Goal: Transaction & Acquisition: Purchase product/service

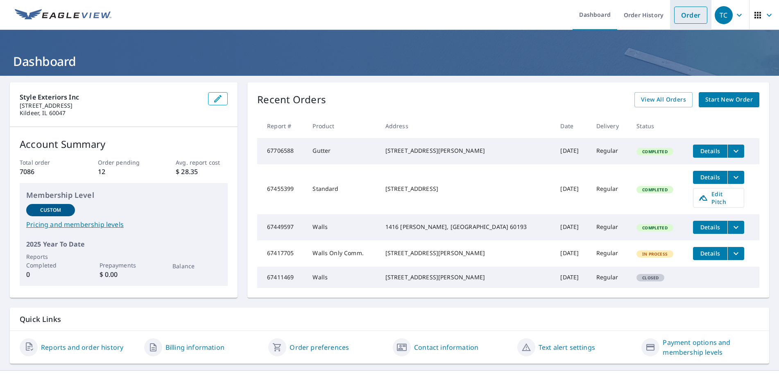
click at [689, 14] on link "Order" at bounding box center [691, 15] width 33 height 17
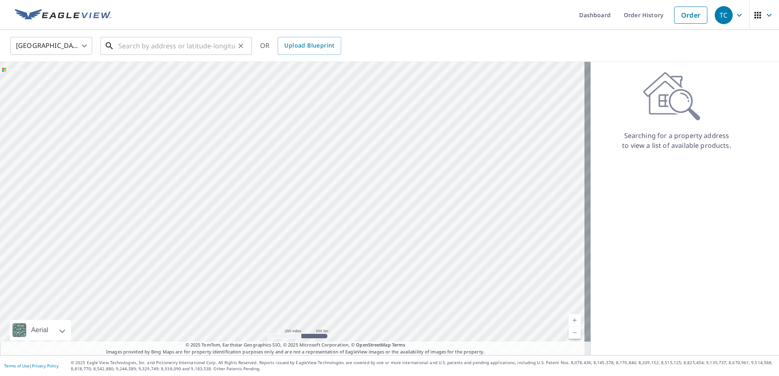
click at [200, 50] on input "text" at bounding box center [176, 45] width 117 height 23
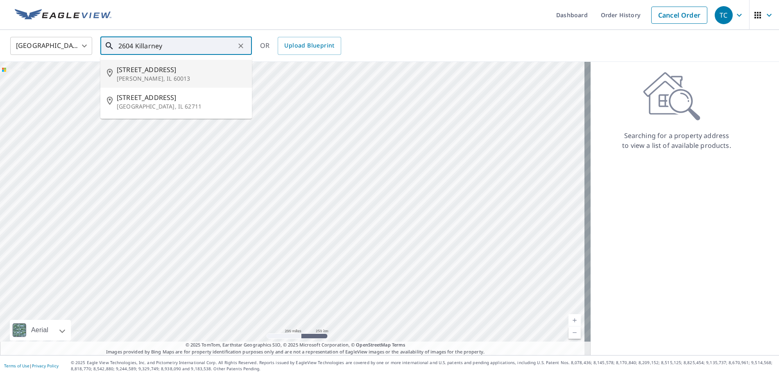
click at [175, 77] on p "[PERSON_NAME], IL 60013" at bounding box center [181, 79] width 129 height 8
type input "[STREET_ADDRESS][PERSON_NAME]"
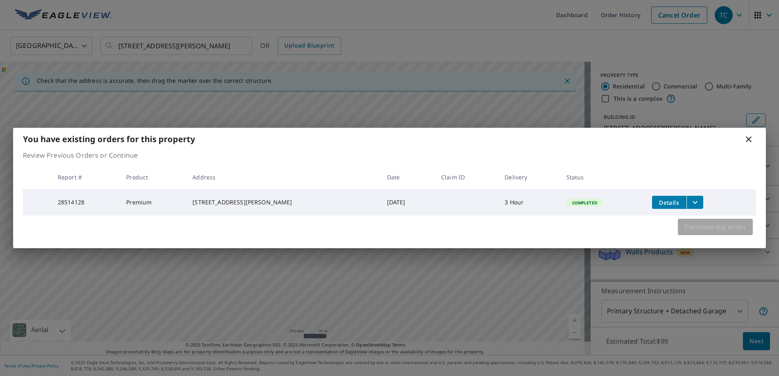
click at [728, 232] on span "Continue my order" at bounding box center [716, 226] width 62 height 11
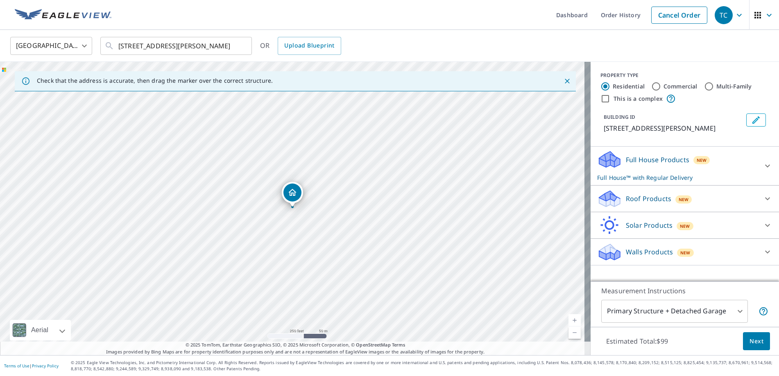
click at [647, 252] on p "Walls Products" at bounding box center [649, 252] width 47 height 10
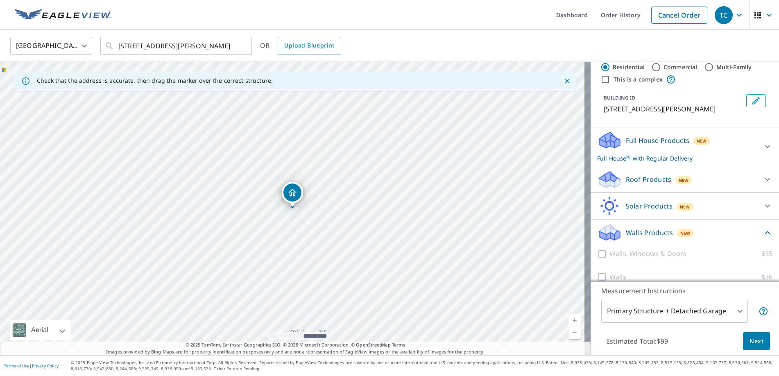
scroll to position [30, 0]
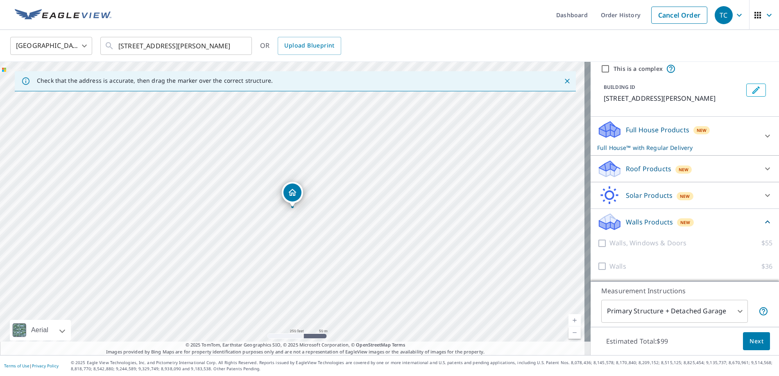
click at [637, 128] on p "Full House Products" at bounding box center [658, 130] width 64 height 10
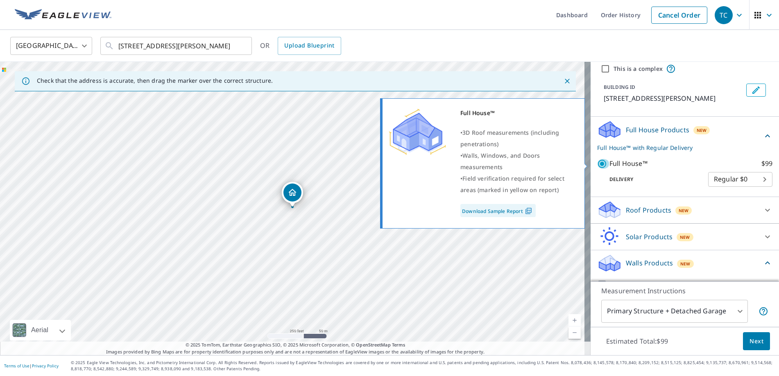
click at [598, 164] on input "Full House™ $99" at bounding box center [604, 164] width 12 height 10
checkbox input "false"
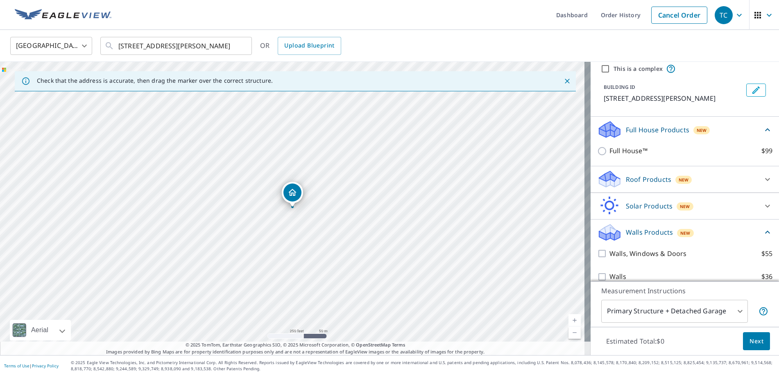
scroll to position [41, 0]
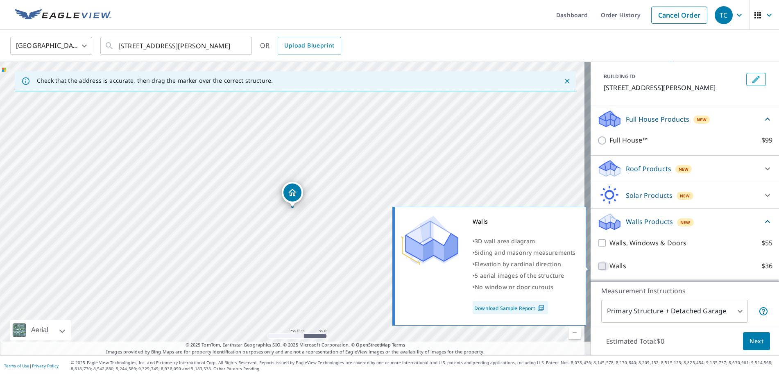
click at [598, 265] on input "Walls $36" at bounding box center [604, 266] width 12 height 10
checkbox input "true"
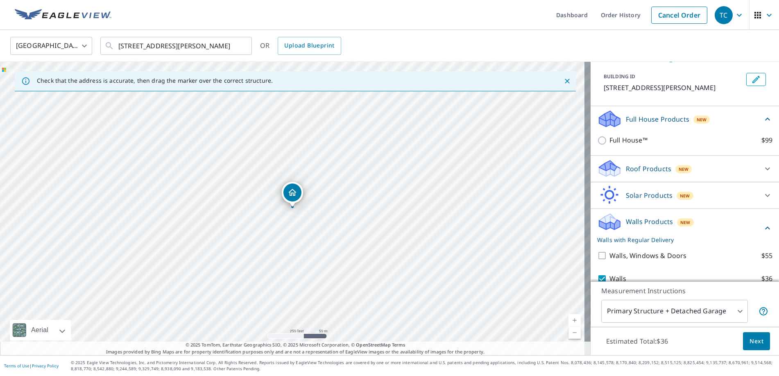
scroll to position [71, 0]
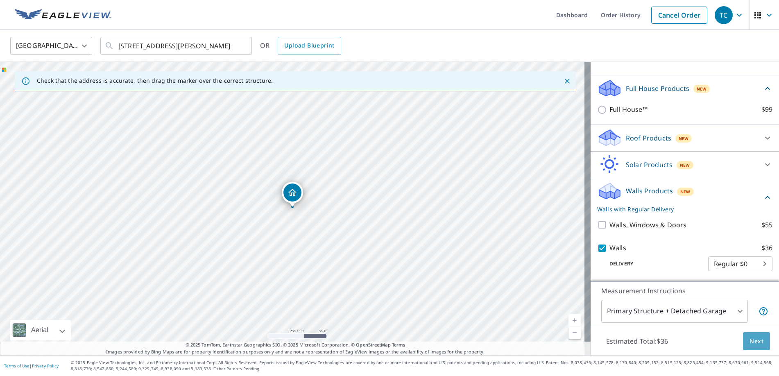
click at [750, 339] on span "Next" at bounding box center [757, 341] width 14 height 10
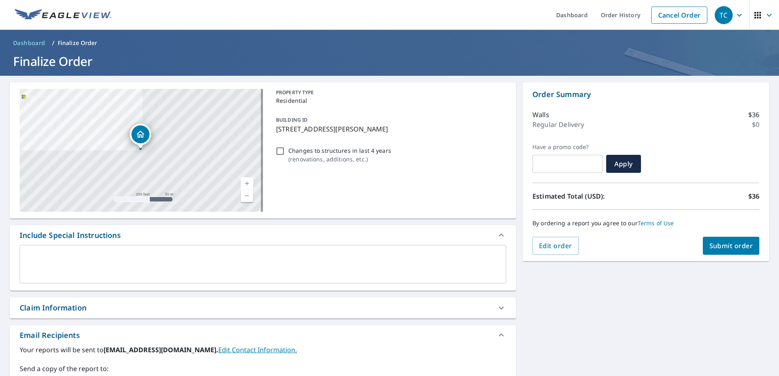
scroll to position [82, 0]
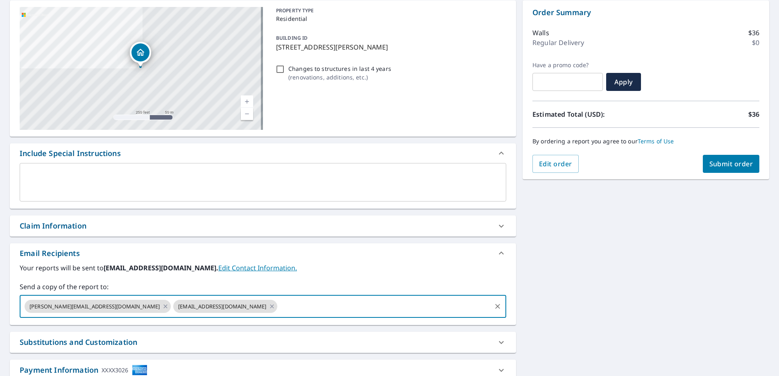
click at [279, 309] on input "text" at bounding box center [385, 307] width 212 height 16
type input "[EMAIL_ADDRESS][DOMAIN_NAME]"
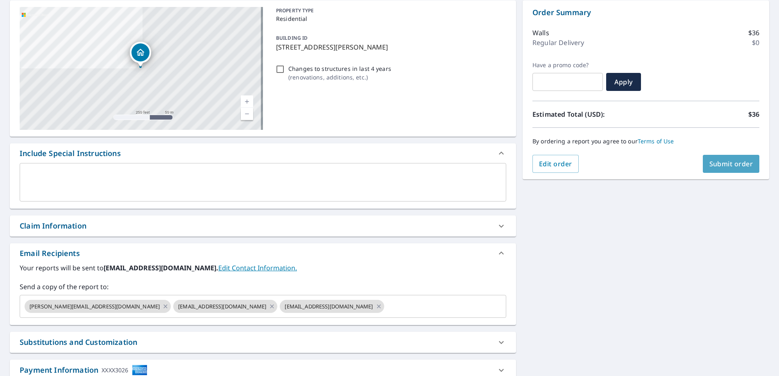
click at [710, 169] on button "Submit order" at bounding box center [731, 164] width 57 height 18
checkbox input "true"
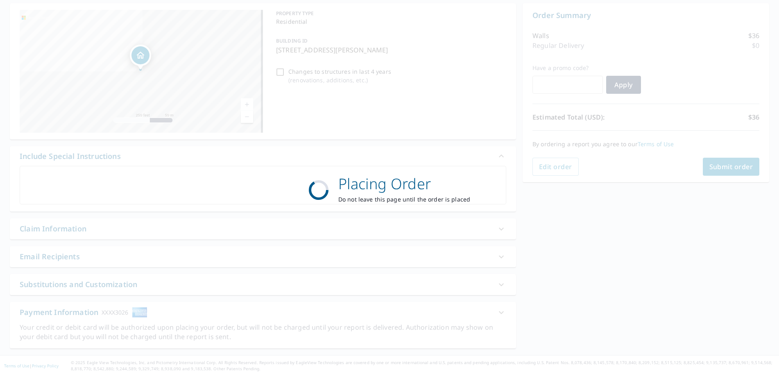
scroll to position [79, 0]
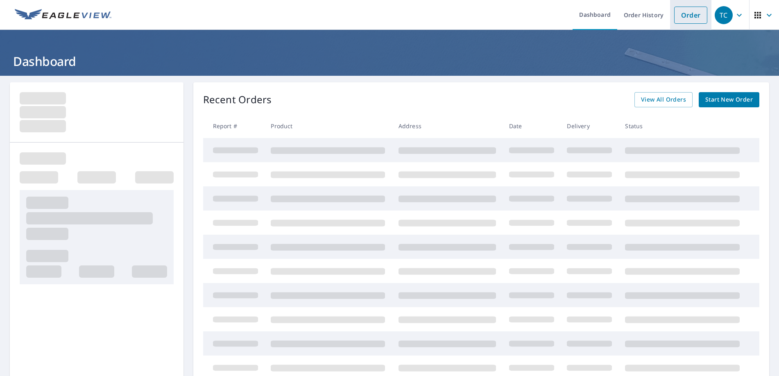
click at [689, 16] on link "Order" at bounding box center [691, 15] width 33 height 17
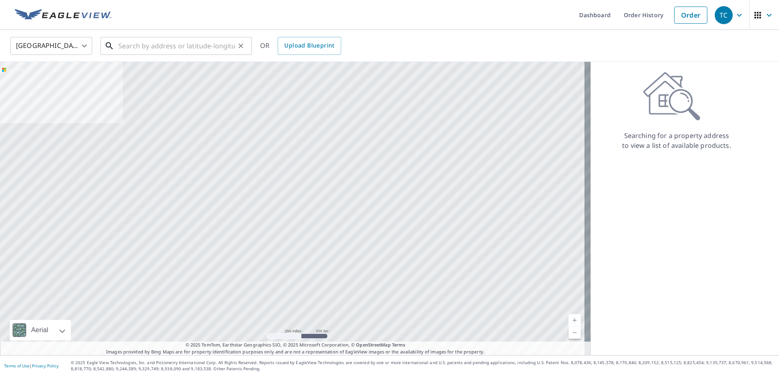
click at [180, 45] on input "text" at bounding box center [176, 45] width 117 height 23
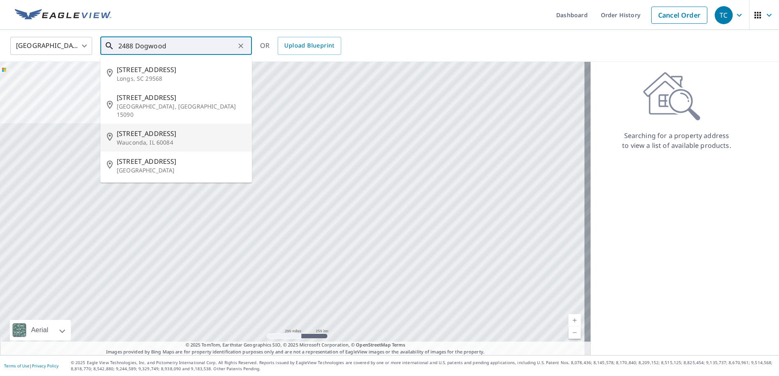
click at [135, 129] on span "[STREET_ADDRESS]" at bounding box center [181, 134] width 129 height 10
type input "[STREET_ADDRESS][PERSON_NAME]"
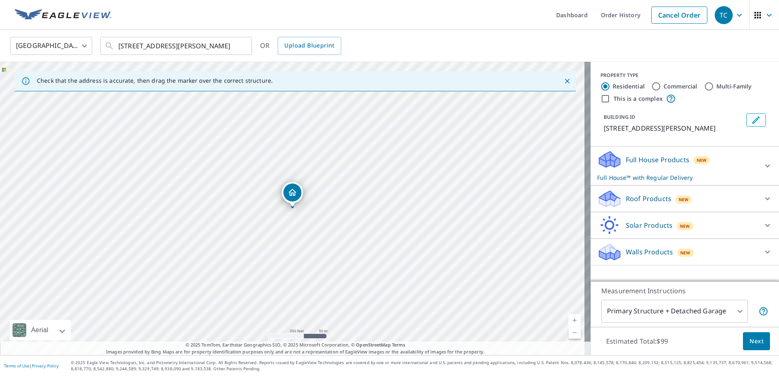
click at [654, 157] on p "Full House Products" at bounding box center [658, 160] width 64 height 10
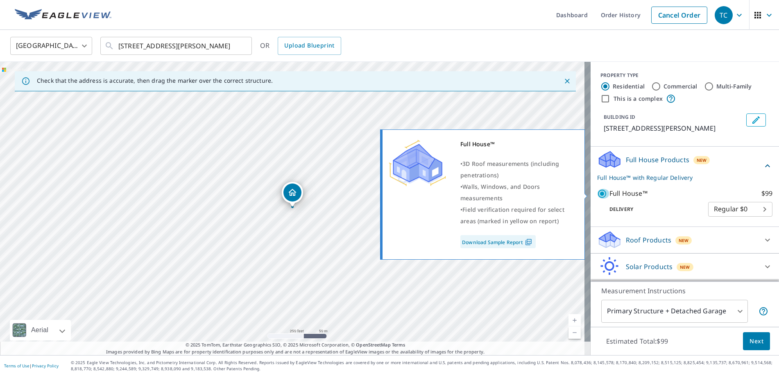
click at [600, 191] on input "Full House™ $99" at bounding box center [604, 194] width 12 height 10
checkbox input "false"
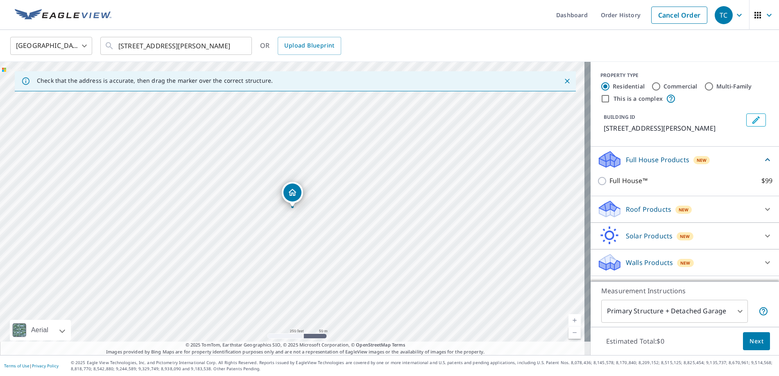
click at [632, 263] on p "Walls Products" at bounding box center [649, 263] width 47 height 10
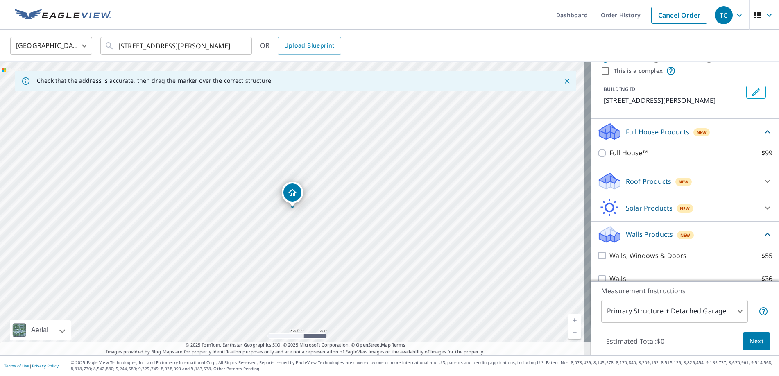
scroll to position [41, 0]
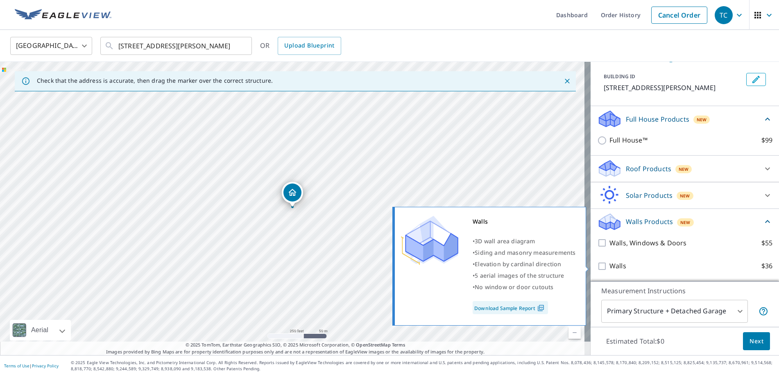
click at [598, 264] on input "Walls $36" at bounding box center [604, 266] width 12 height 10
checkbox input "true"
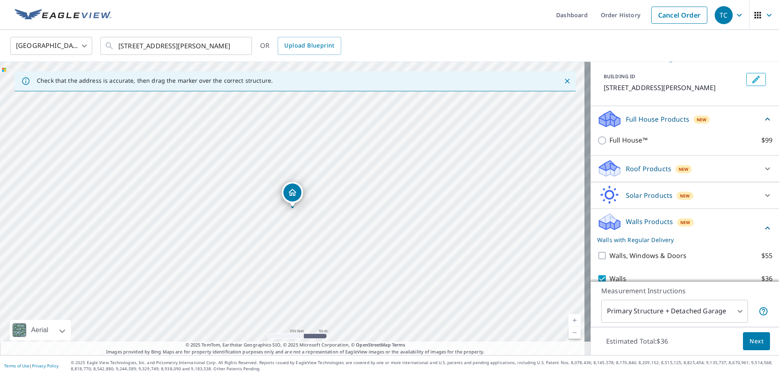
click at [750, 337] on span "Next" at bounding box center [757, 341] width 14 height 10
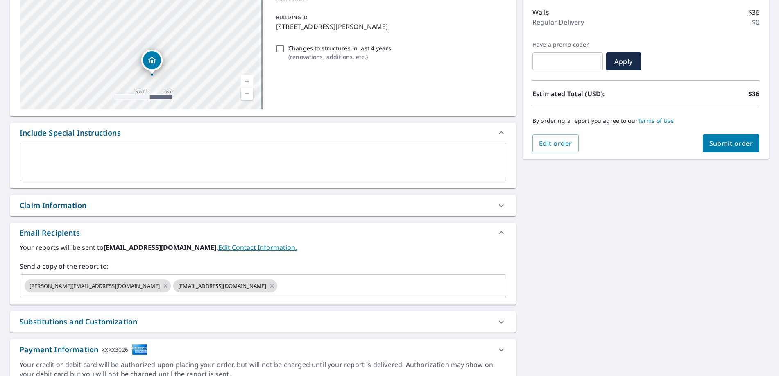
scroll to position [140, 0]
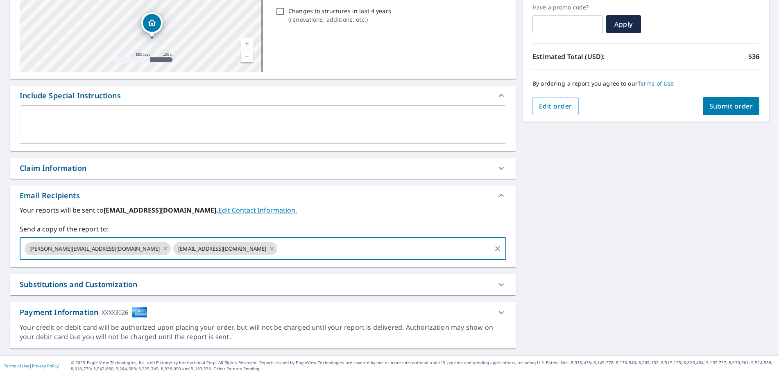
click at [279, 249] on input "text" at bounding box center [385, 249] width 212 height 16
type input "[EMAIL_ADDRESS][DOMAIN_NAME]"
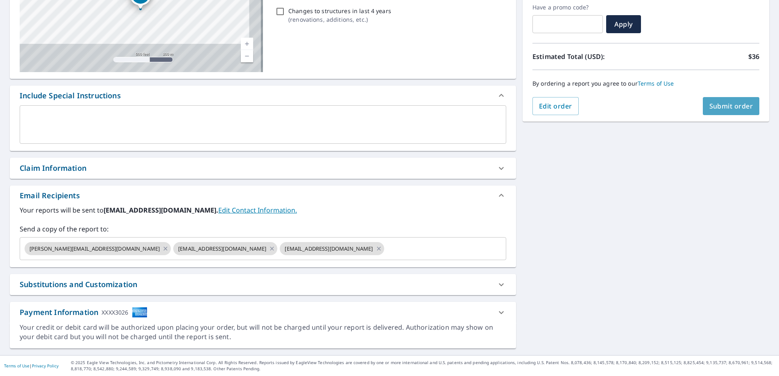
click at [736, 105] on span "Submit order" at bounding box center [732, 106] width 44 height 9
checkbox input "true"
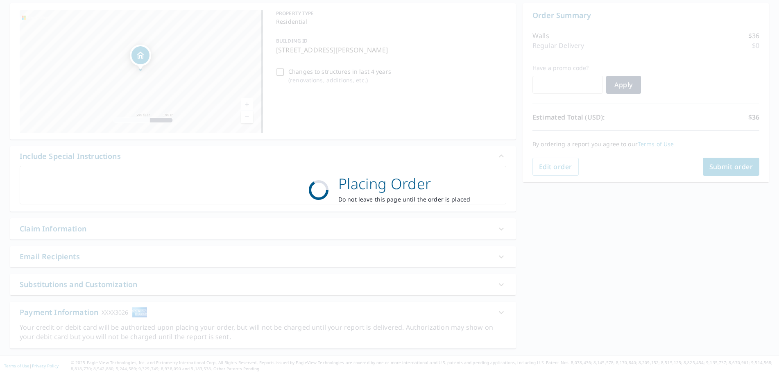
scroll to position [79, 0]
